Goal: Task Accomplishment & Management: Complete application form

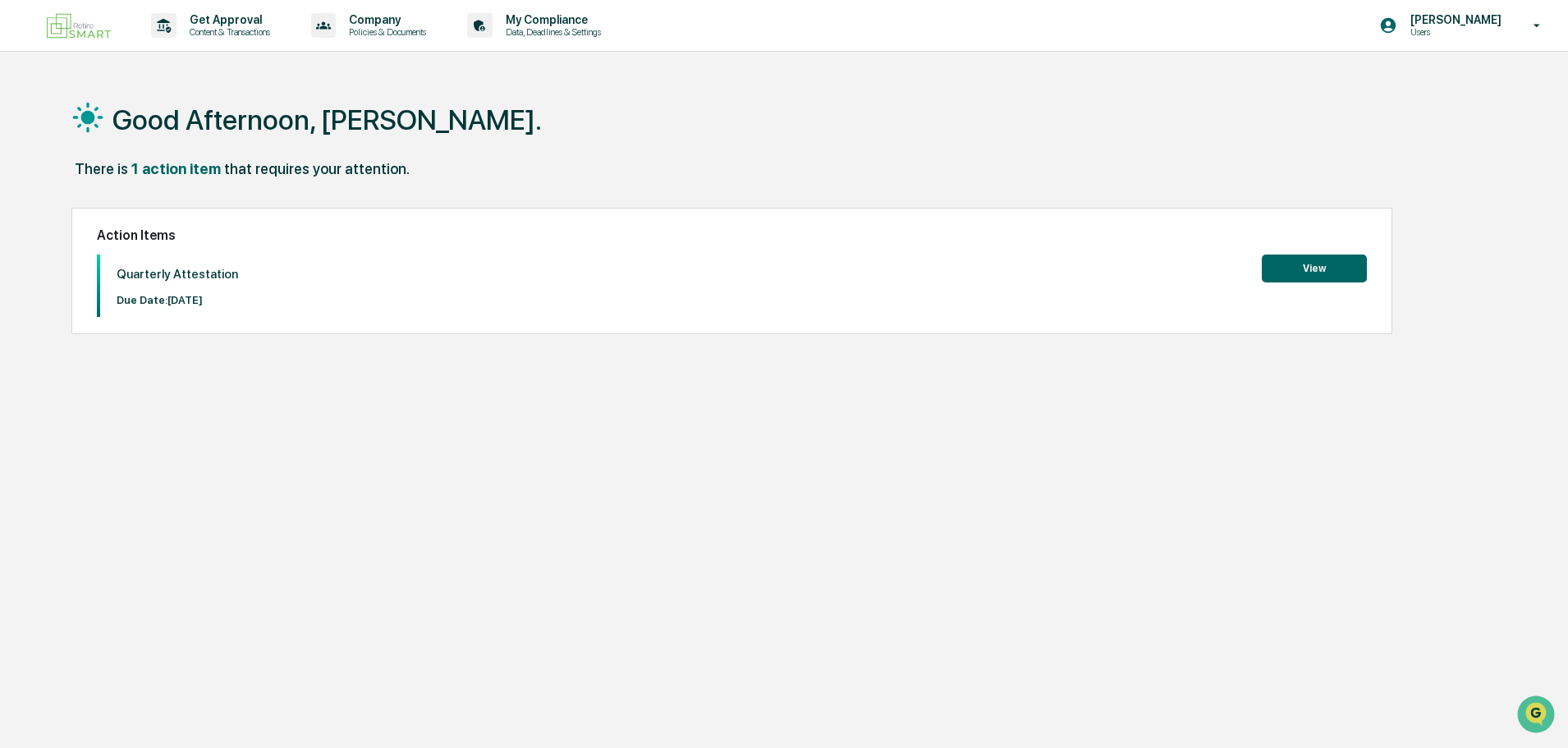
click at [1305, 274] on button "View" at bounding box center [1314, 268] width 105 height 28
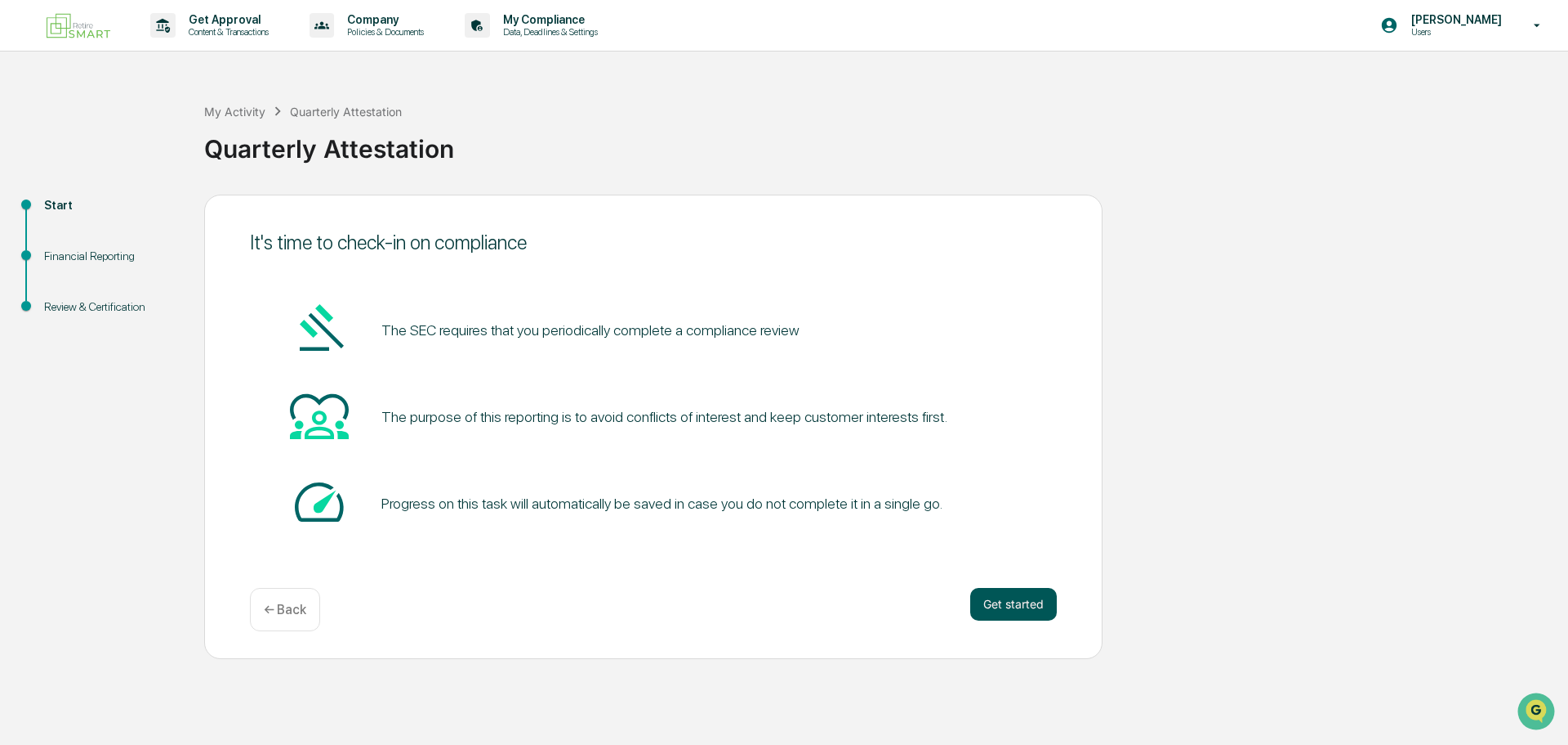
click at [1028, 598] on button "Get started" at bounding box center [1013, 604] width 86 height 33
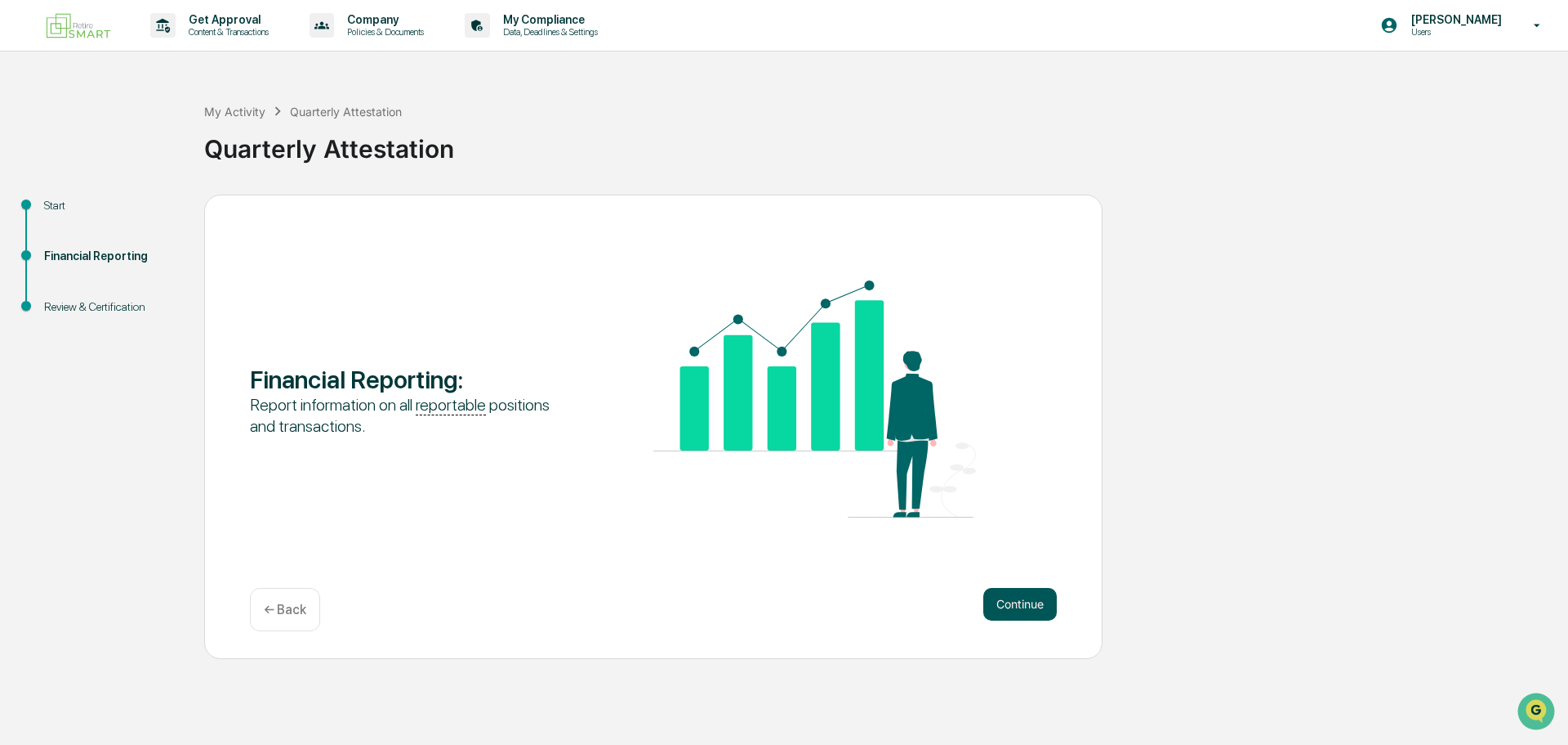
click at [990, 591] on button "Continue" at bounding box center [1020, 604] width 74 height 33
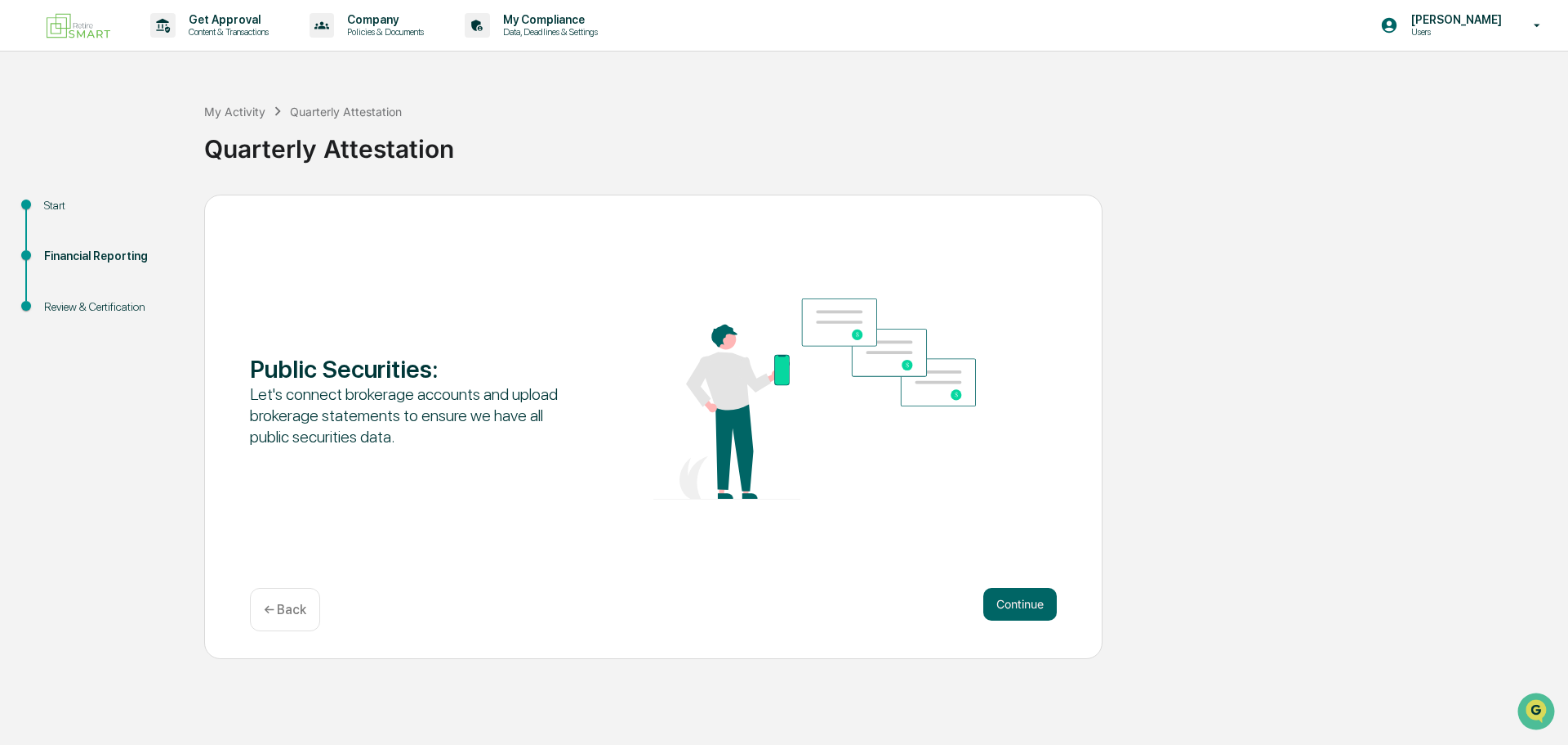
click at [990, 591] on button "Continue" at bounding box center [1020, 604] width 74 height 33
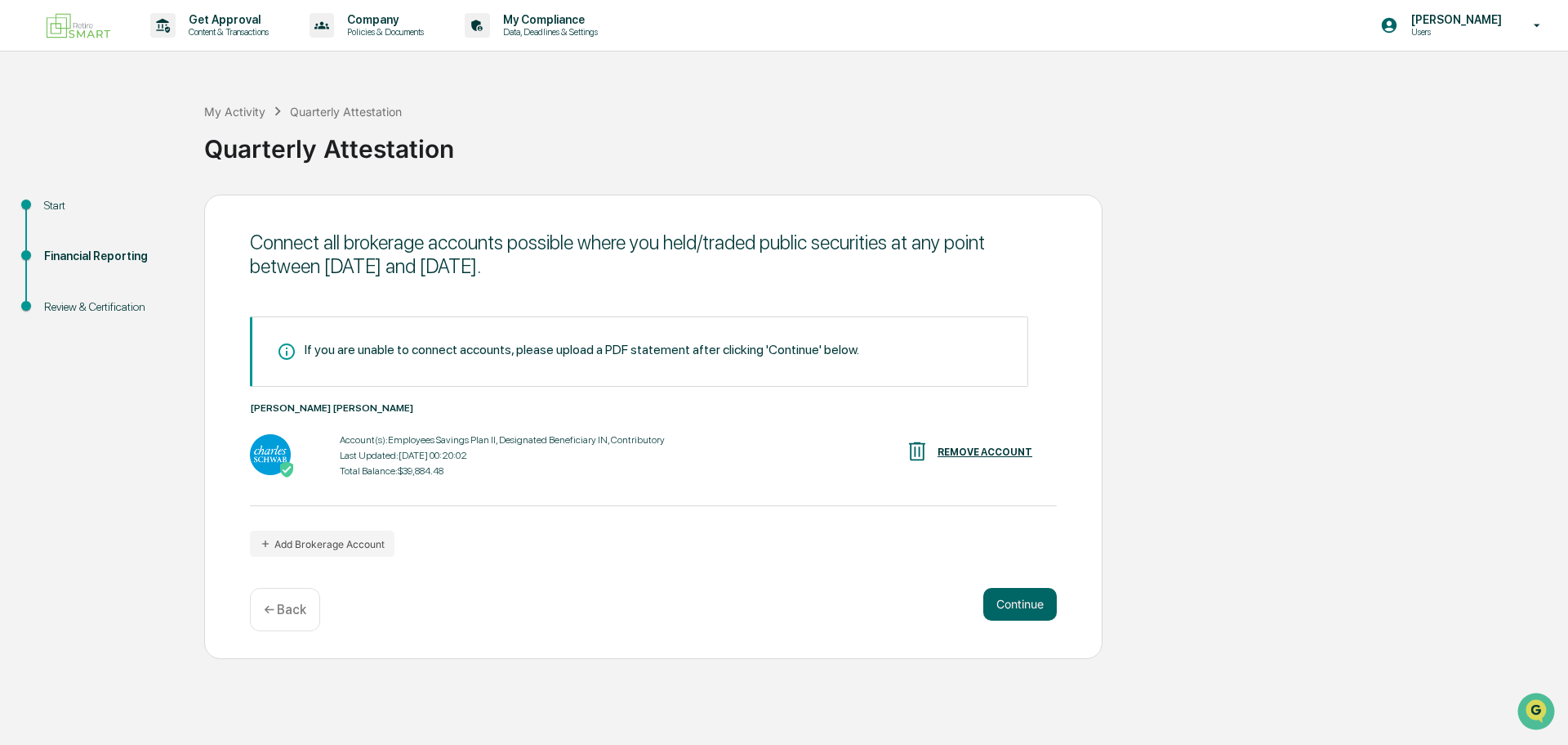
click at [990, 591] on button "Continue" at bounding box center [1020, 604] width 74 height 33
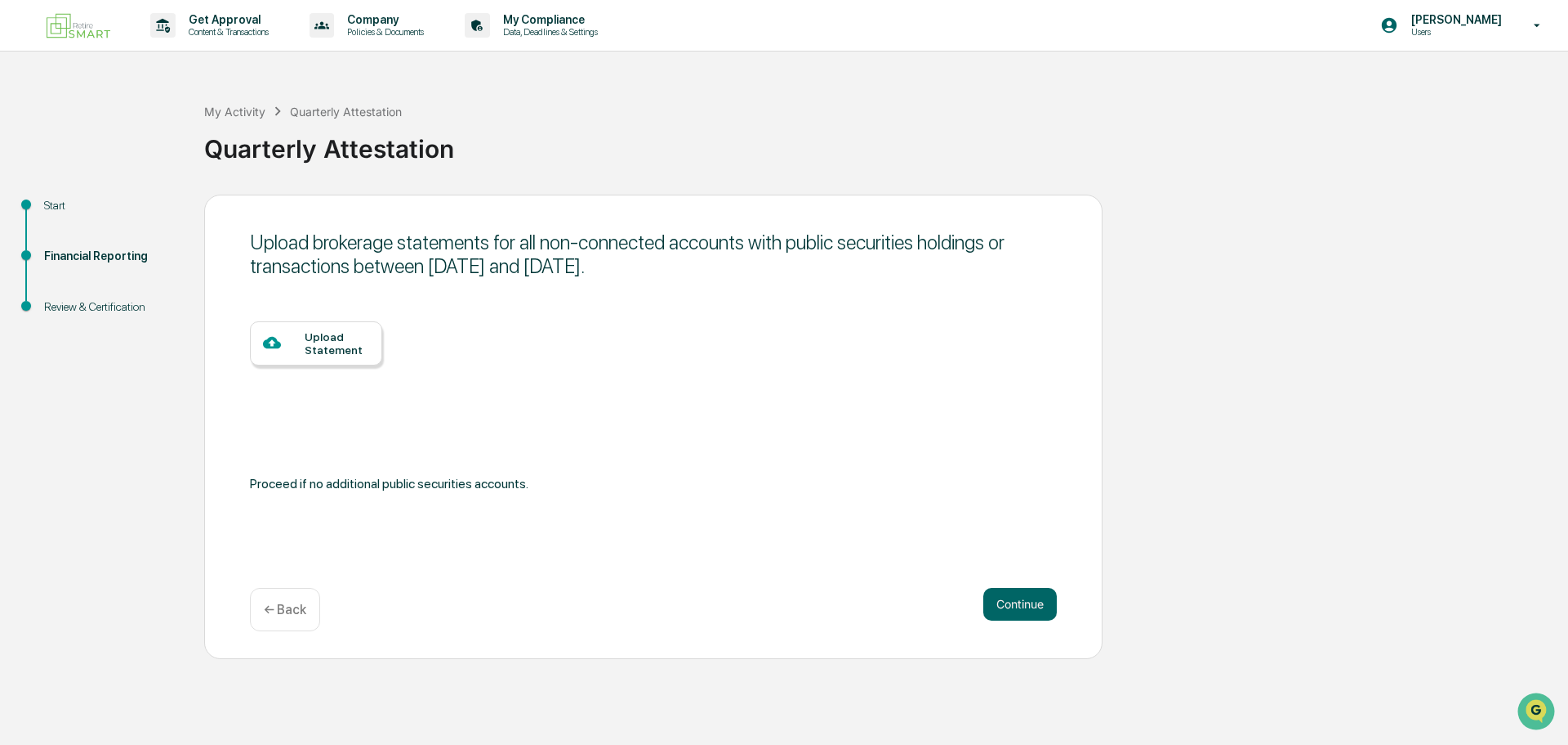
click at [990, 591] on button "Continue" at bounding box center [1020, 604] width 74 height 33
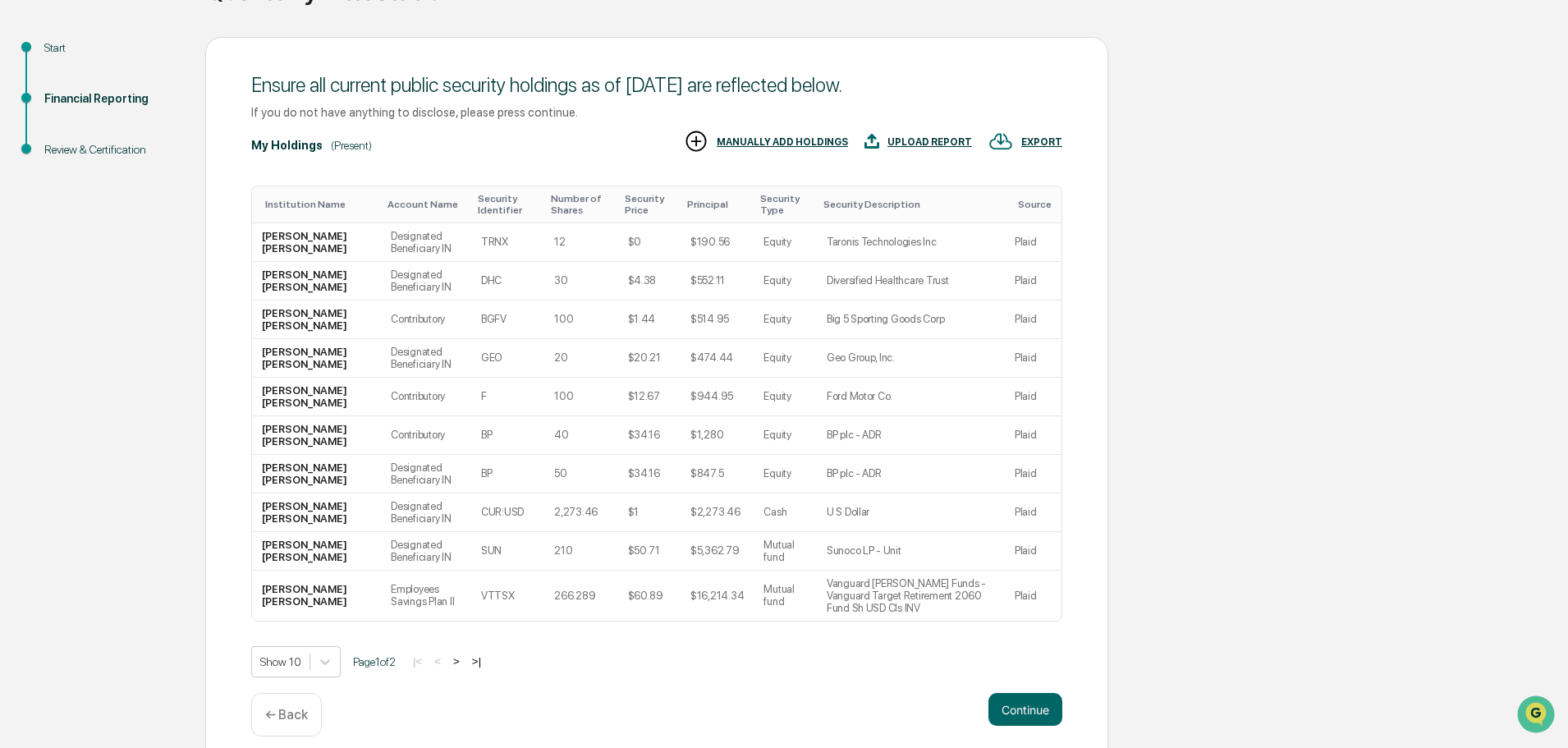
scroll to position [162, 0]
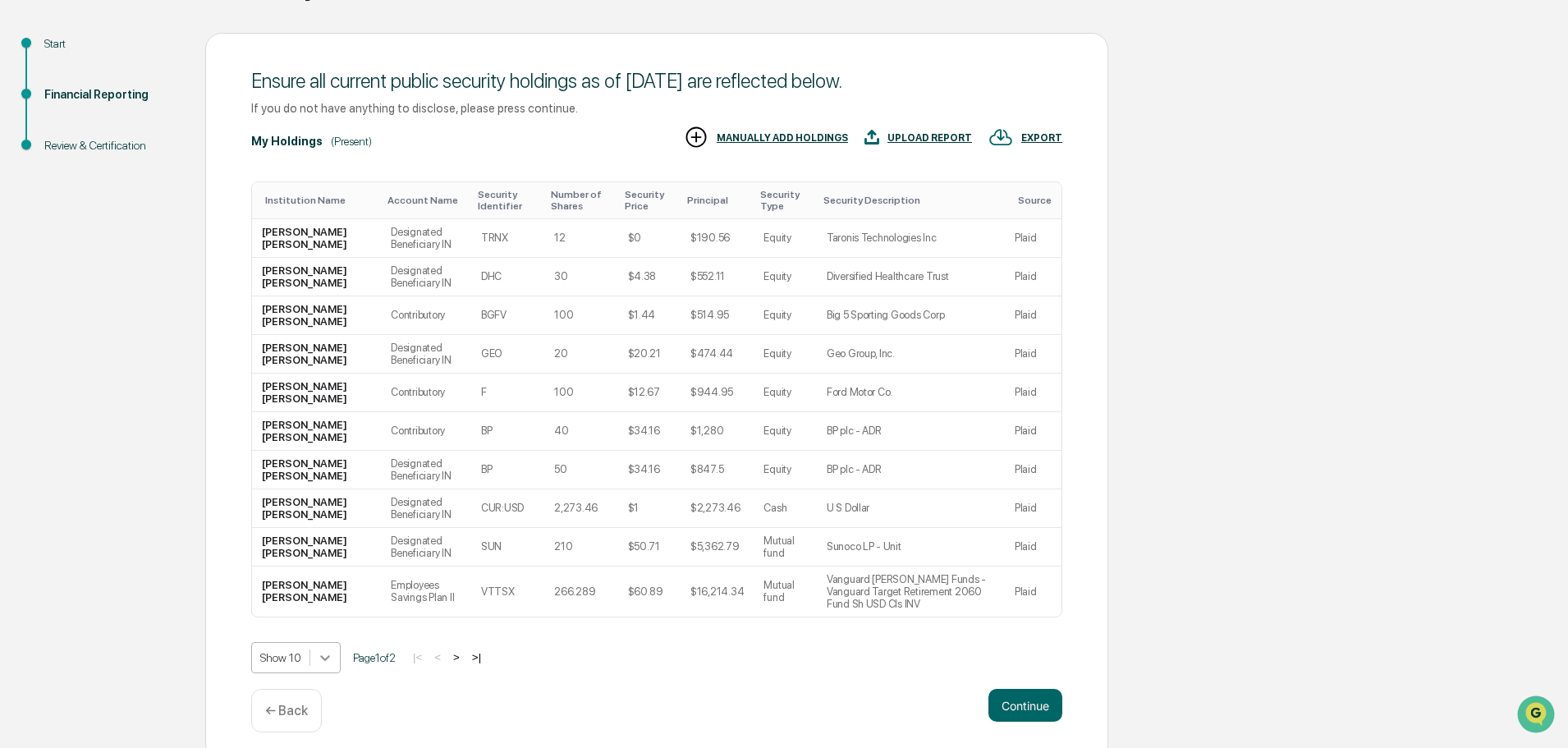
click at [323, 652] on body "Get Approval Content & Transactions Company Policies & Documents My Compliance …" at bounding box center [784, 298] width 1568 height 922
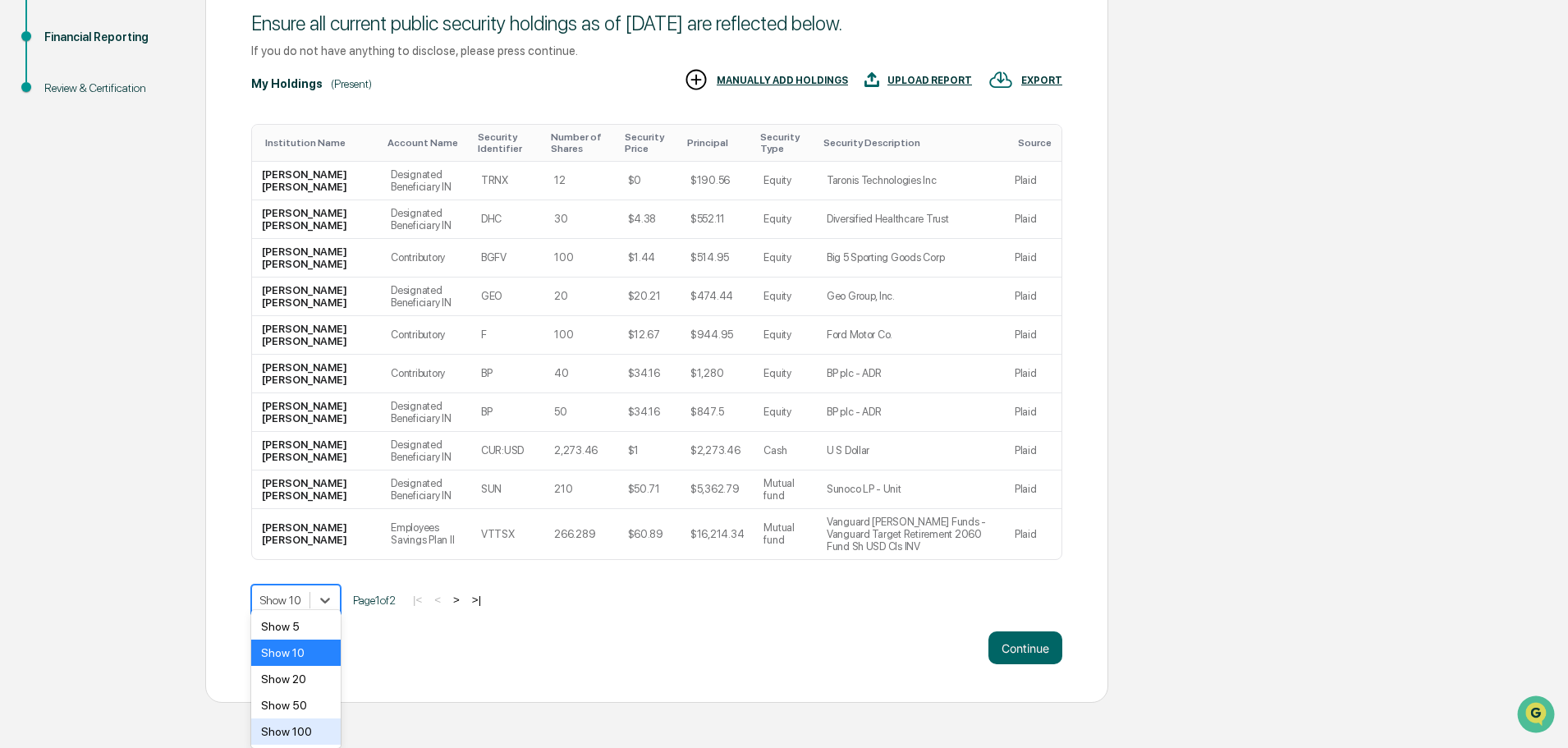
click at [329, 732] on div "Show 100" at bounding box center [296, 731] width 89 height 26
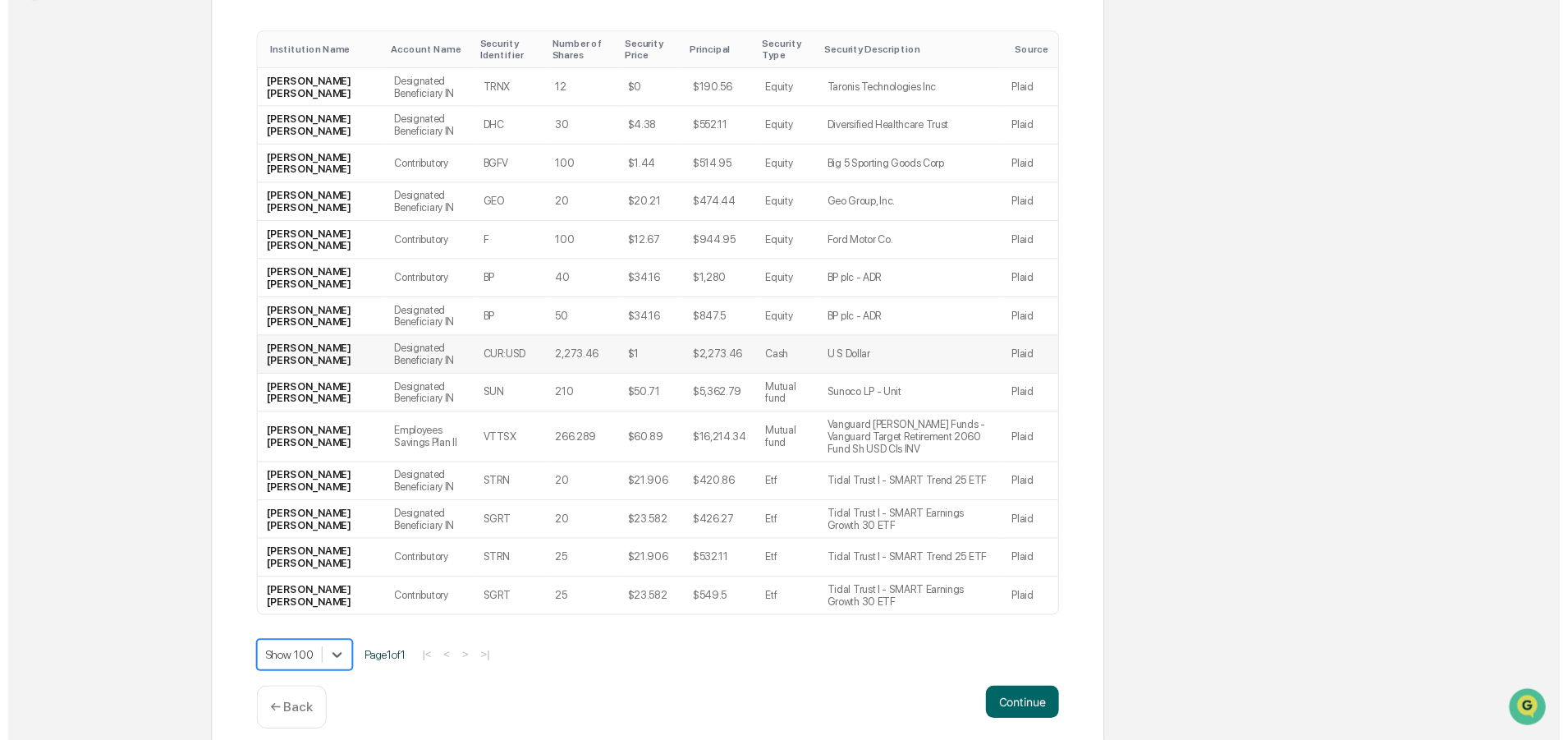
scroll to position [317, 0]
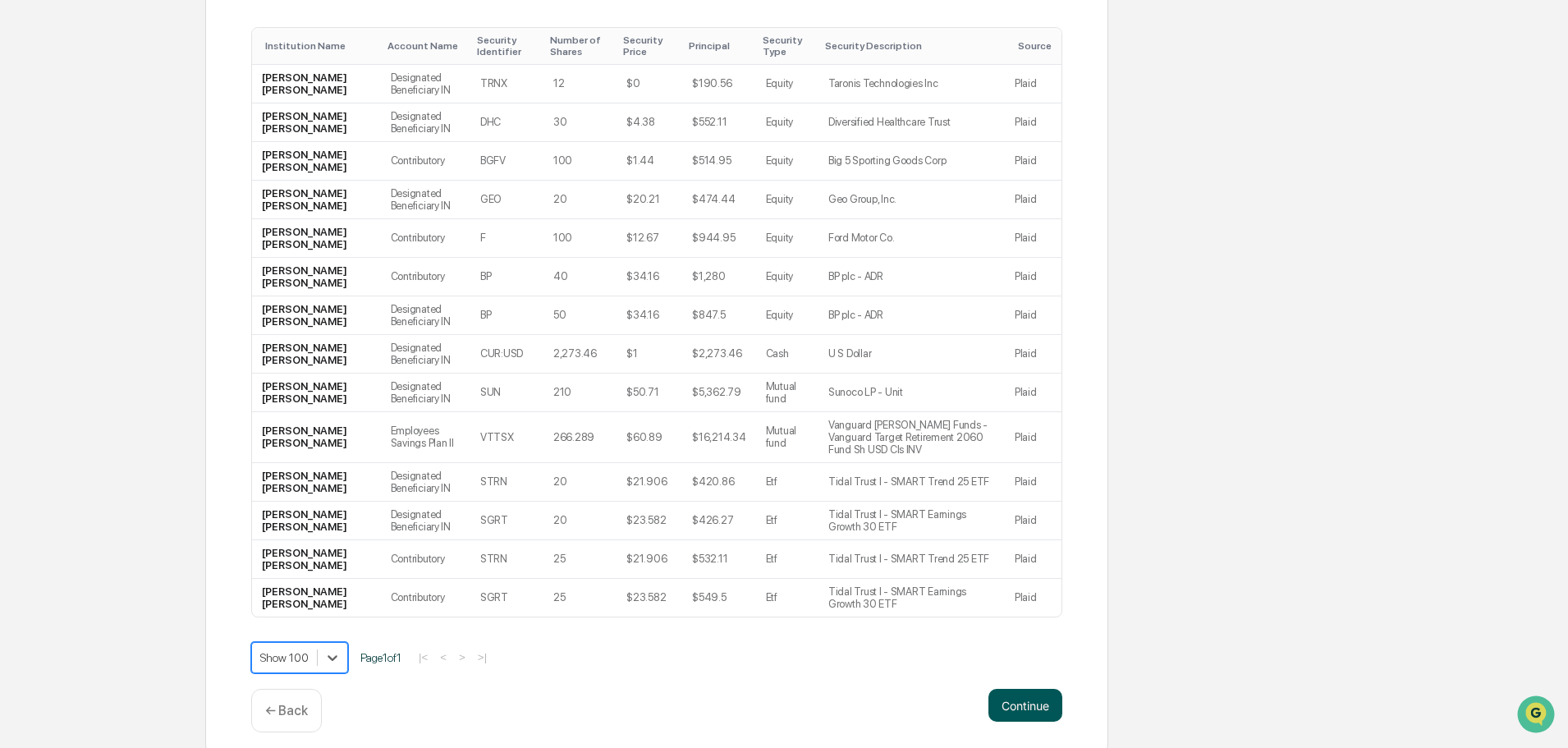
click at [1050, 691] on button "Continue" at bounding box center [1025, 705] width 74 height 33
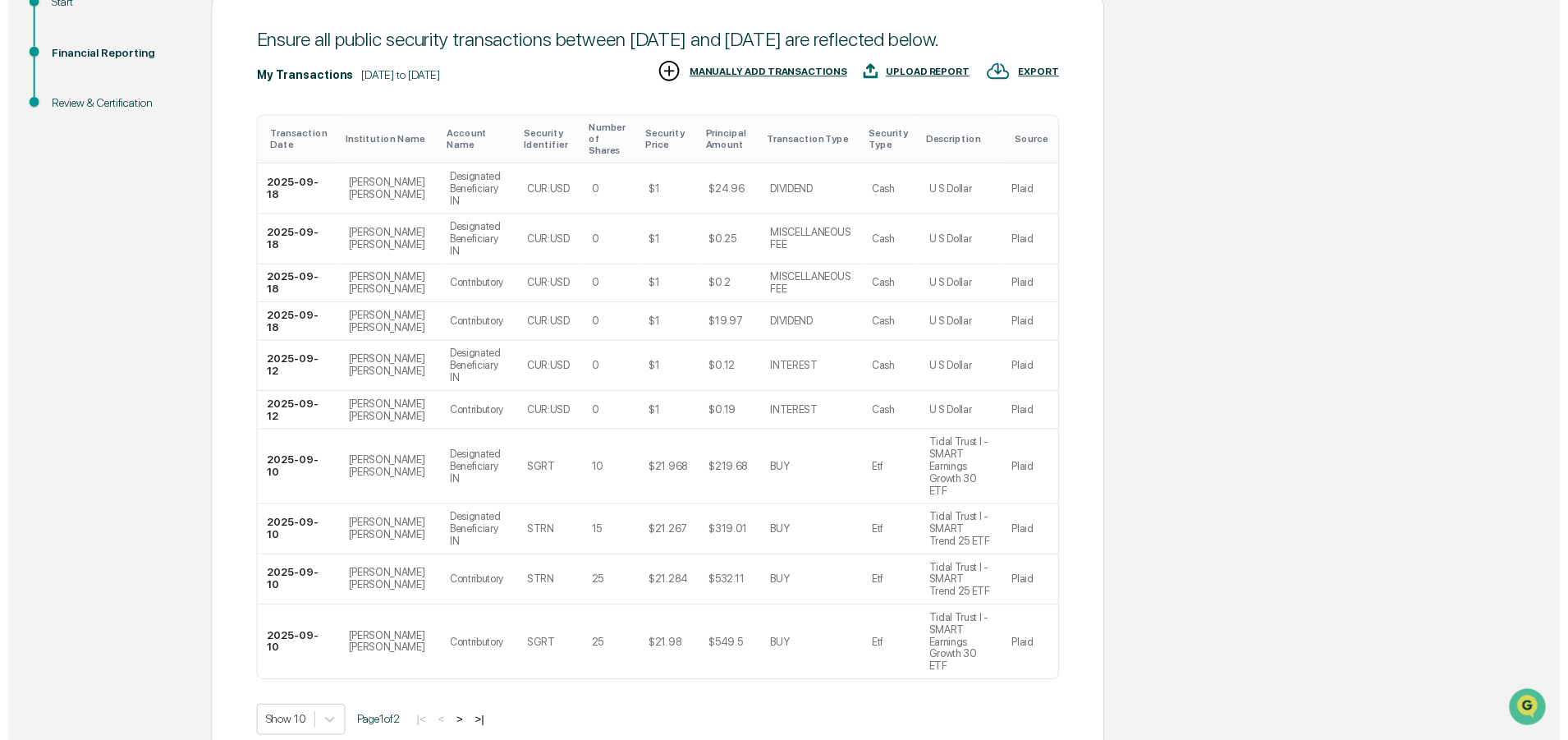
scroll to position [212, 0]
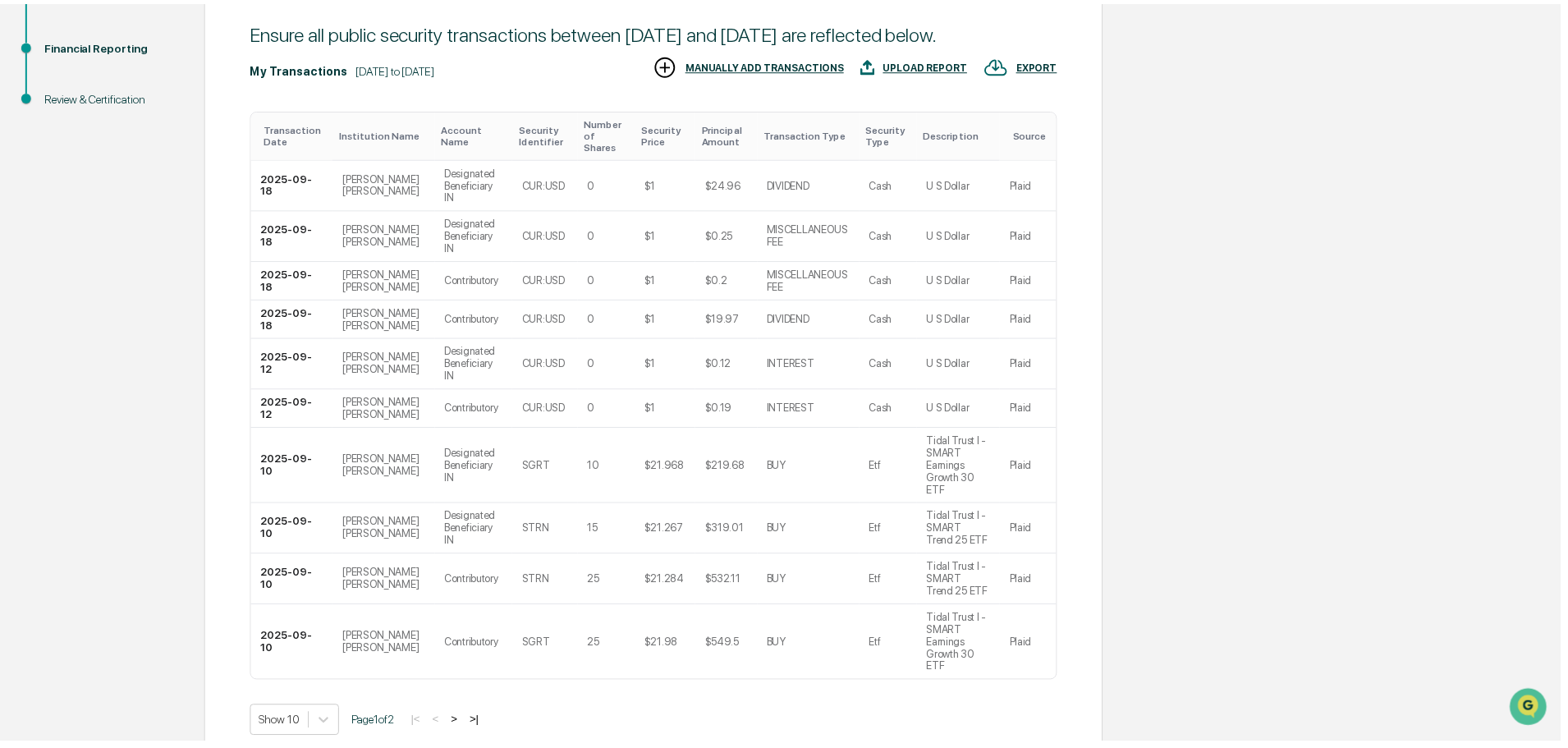
scroll to position [0, 0]
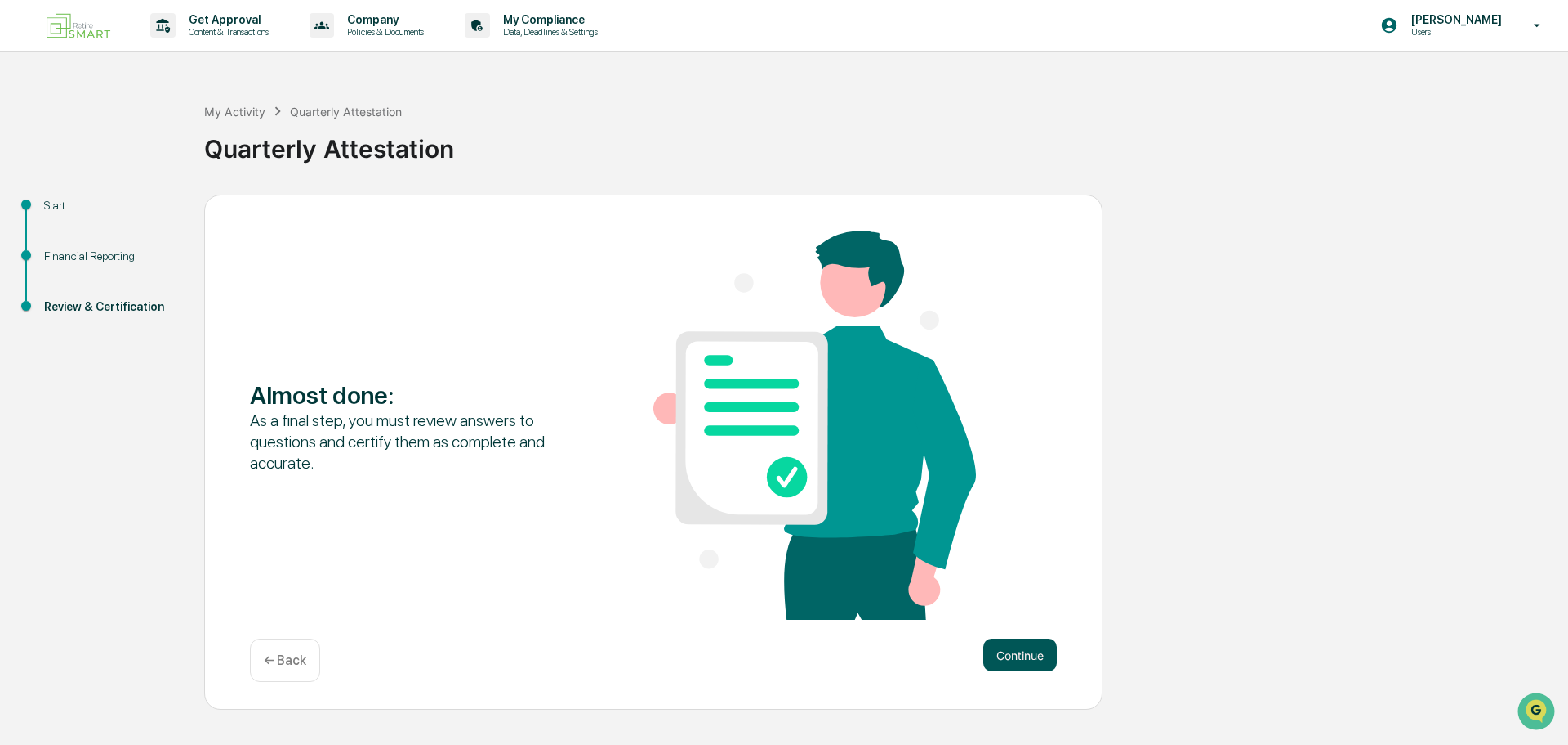
click at [1014, 645] on button "Continue" at bounding box center [1020, 655] width 74 height 33
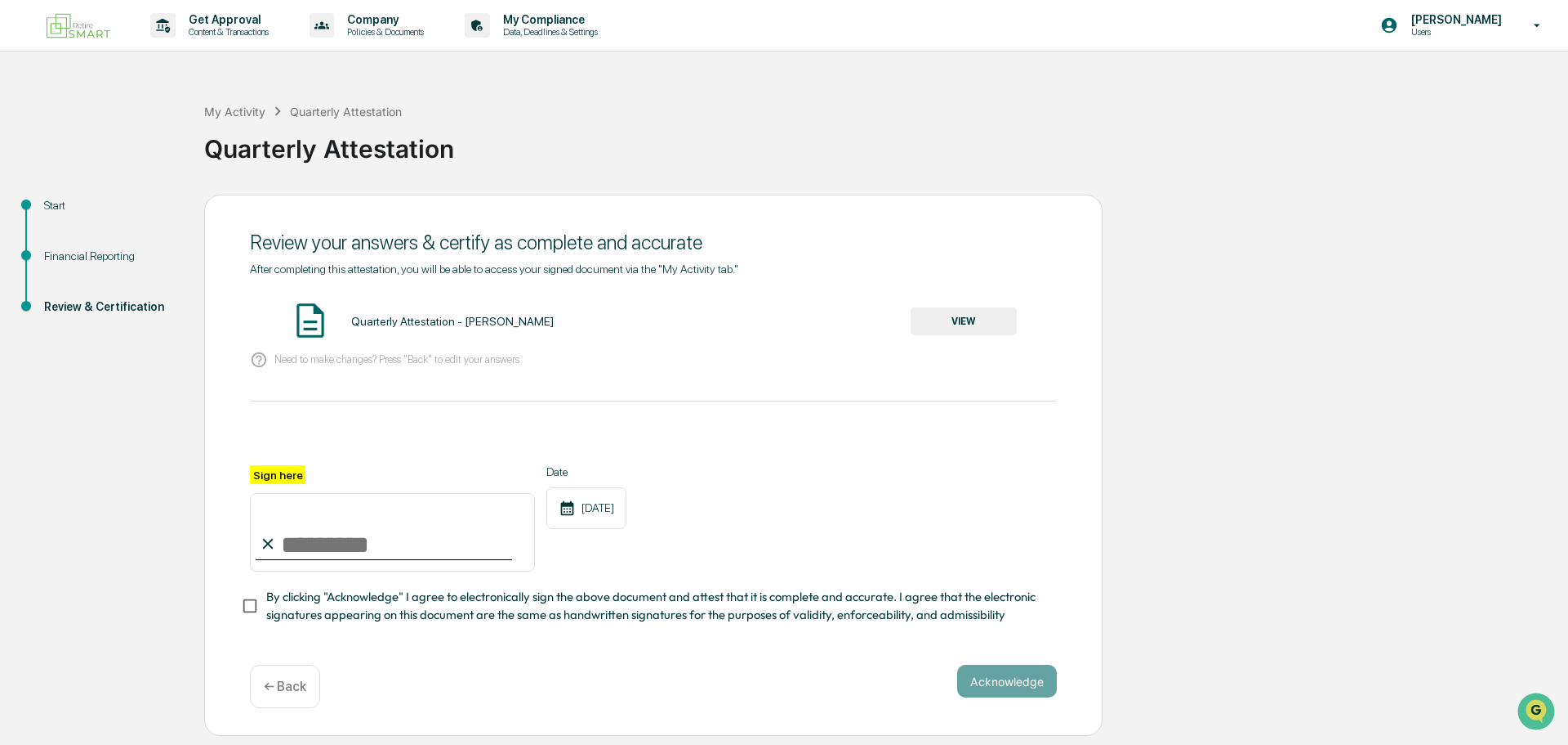
click at [388, 558] on input "Sign here" at bounding box center [392, 531] width 285 height 78
type input "**********"
click at [337, 595] on span "By clicking "Acknowledge" I agree to electronically sign the above document and…" at bounding box center [655, 606] width 777 height 36
click at [1021, 695] on button "Acknowledge" at bounding box center [1007, 680] width 100 height 33
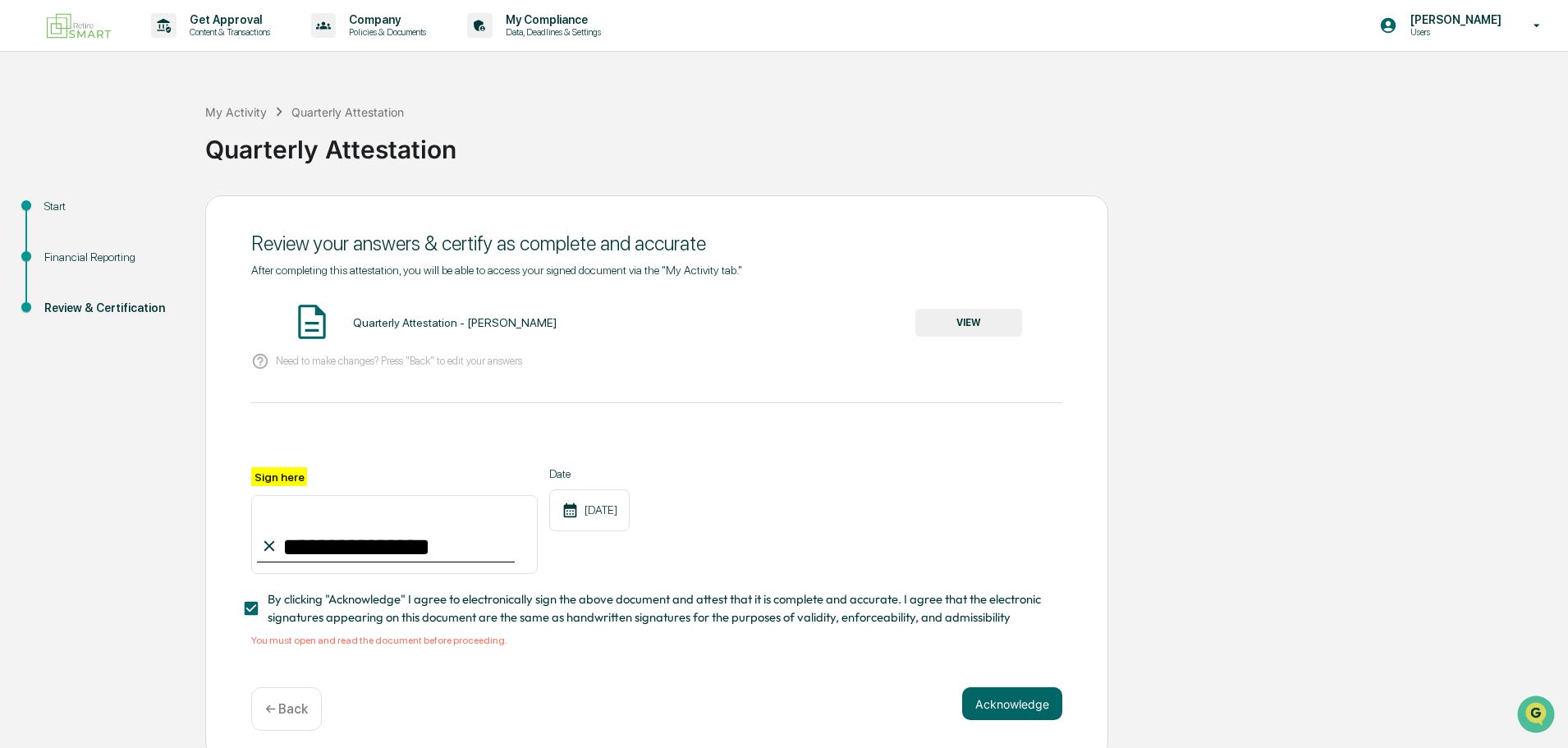
click at [974, 327] on button "VIEW" at bounding box center [968, 322] width 107 height 28
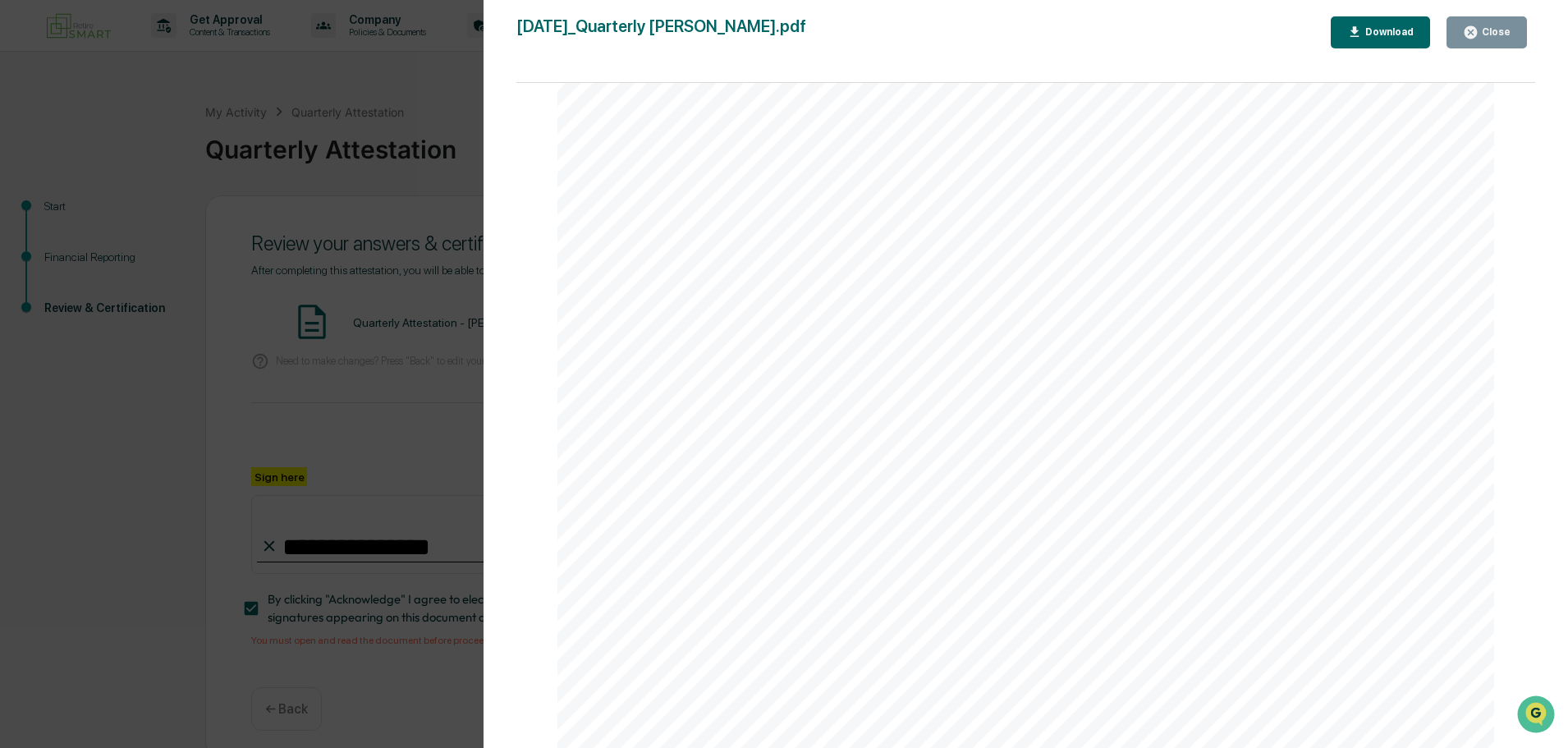
scroll to position [4834, 0]
click at [454, 94] on div "Version History [DATE] 07:33 PM [PERSON_NAME] [DATE]_Quarterly [PERSON_NAME].pd…" at bounding box center [784, 374] width 1568 height 748
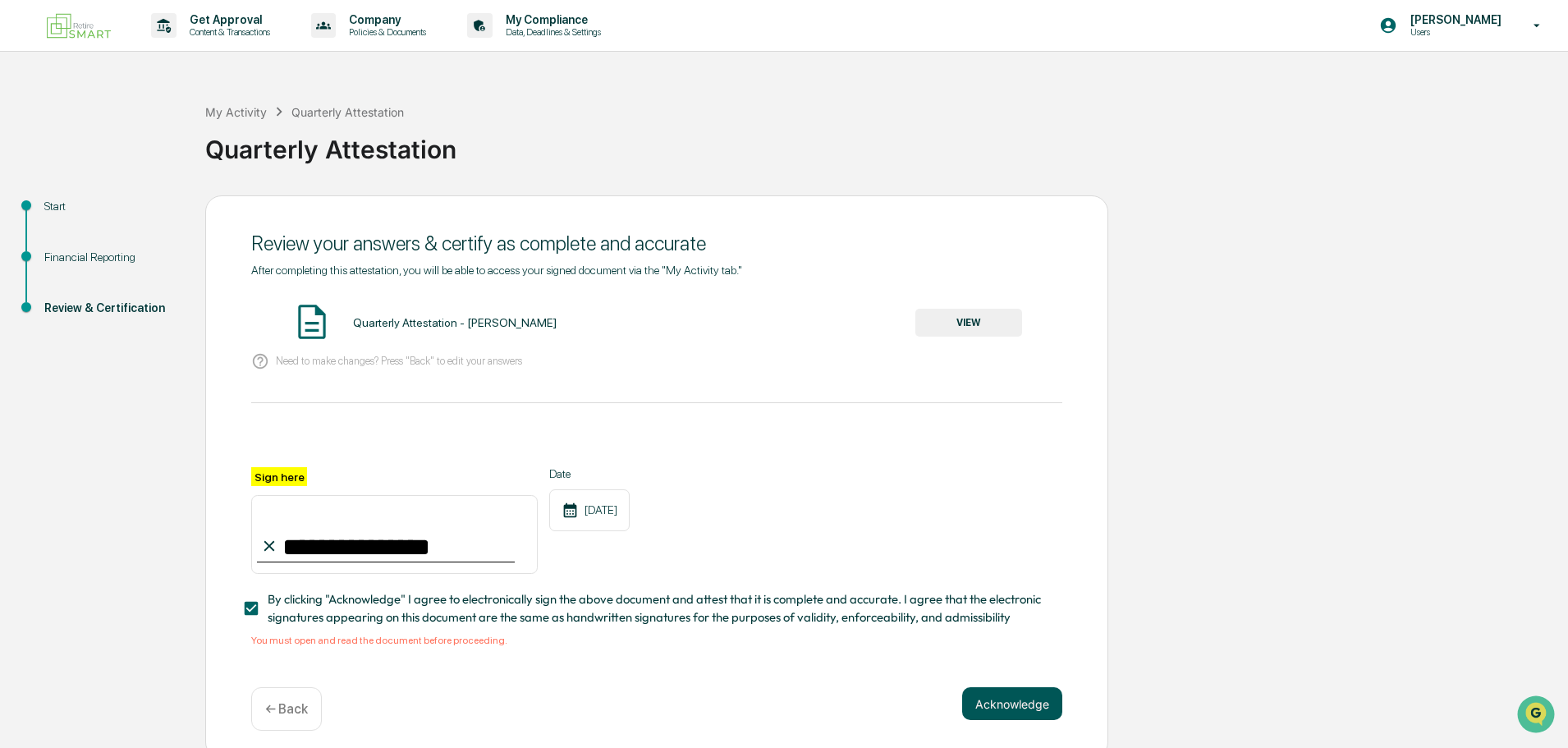
click at [981, 700] on button "Acknowledge" at bounding box center [1012, 703] width 100 height 33
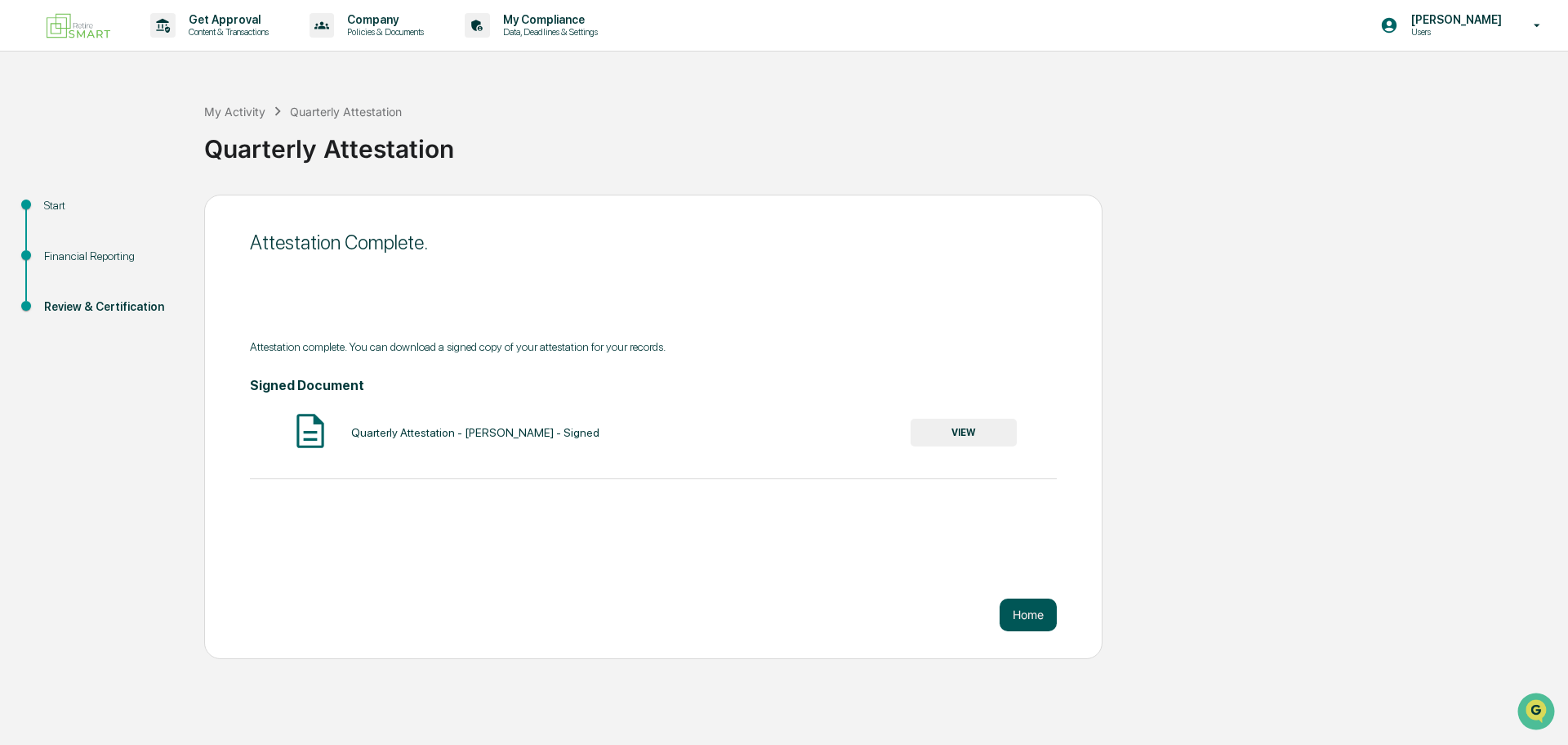
click at [1021, 620] on button "Home" at bounding box center [1028, 614] width 57 height 33
